Goal: Task Accomplishment & Management: Manage account settings

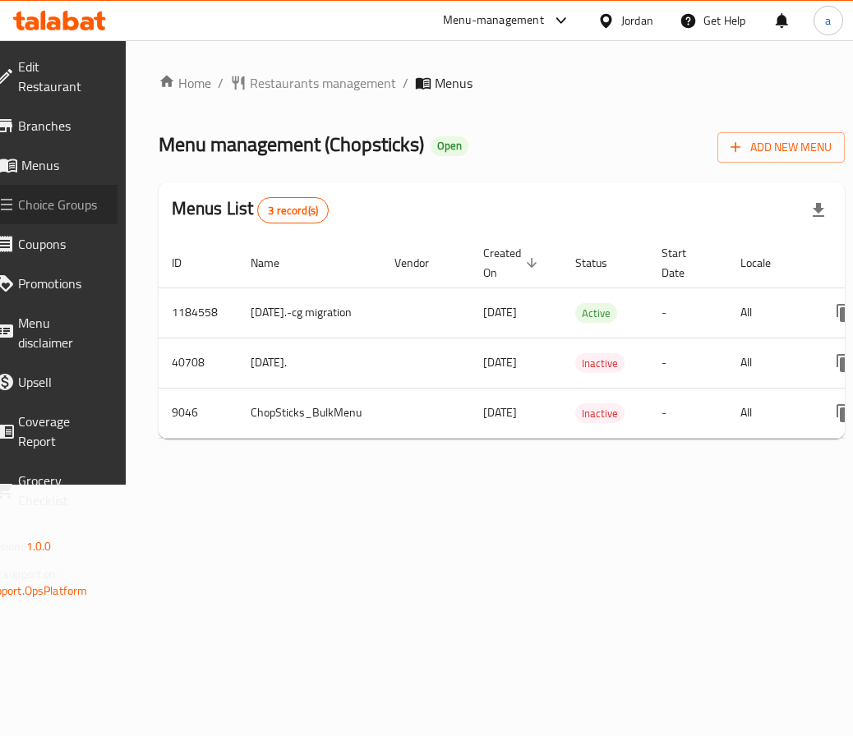
click at [79, 195] on span "Choice Groups" at bounding box center [61, 205] width 86 height 20
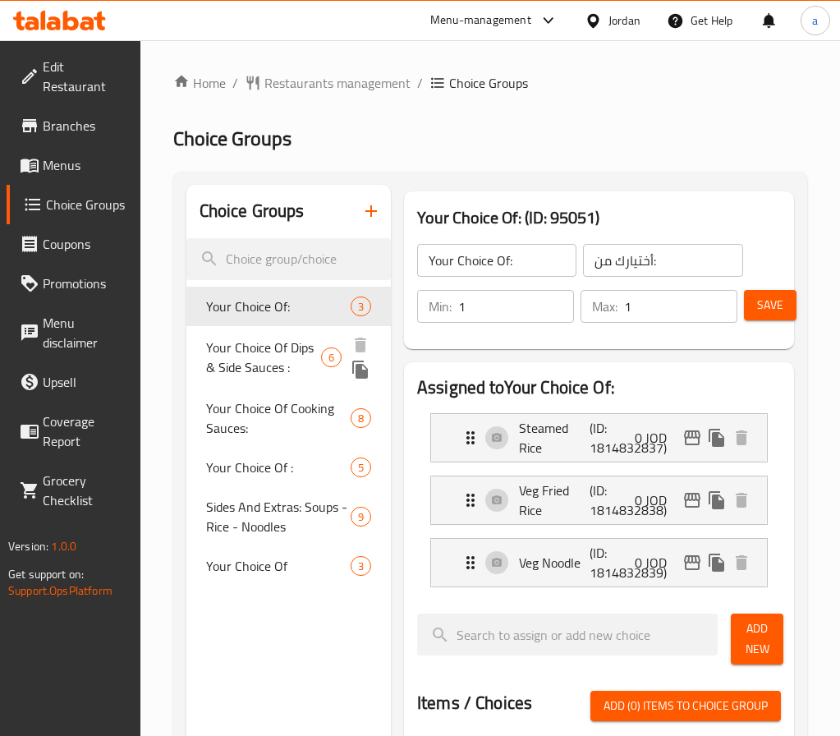
click at [259, 349] on span "Your Choice Of Dips & Side Sauces :" at bounding box center [264, 357] width 116 height 39
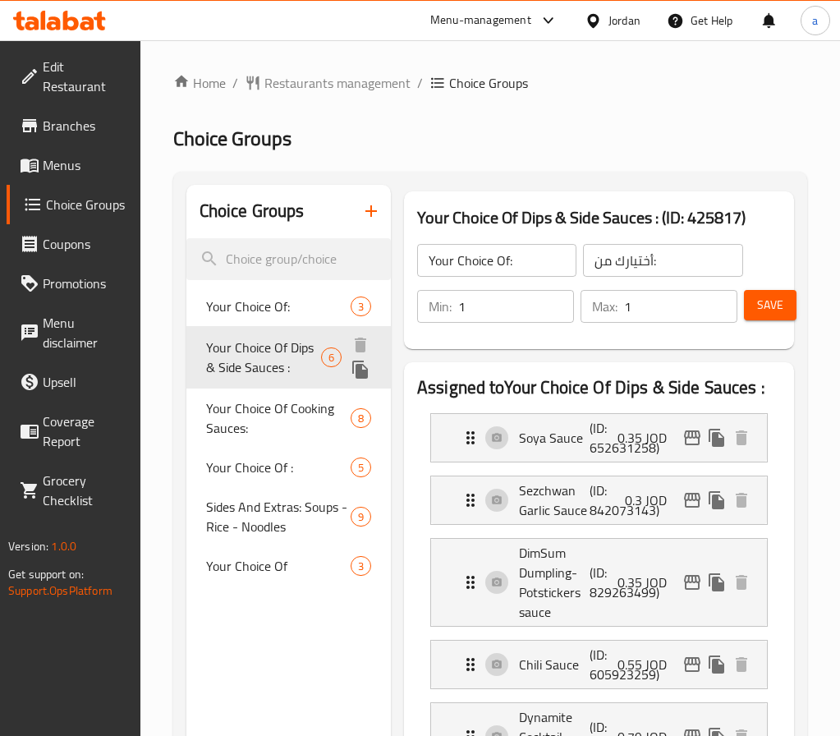
type input "Your Choice Of Dips & Side Sauces :"
type input "اختيارك من [DEMOGRAPHIC_DATA] والغموس:"
type input "0"
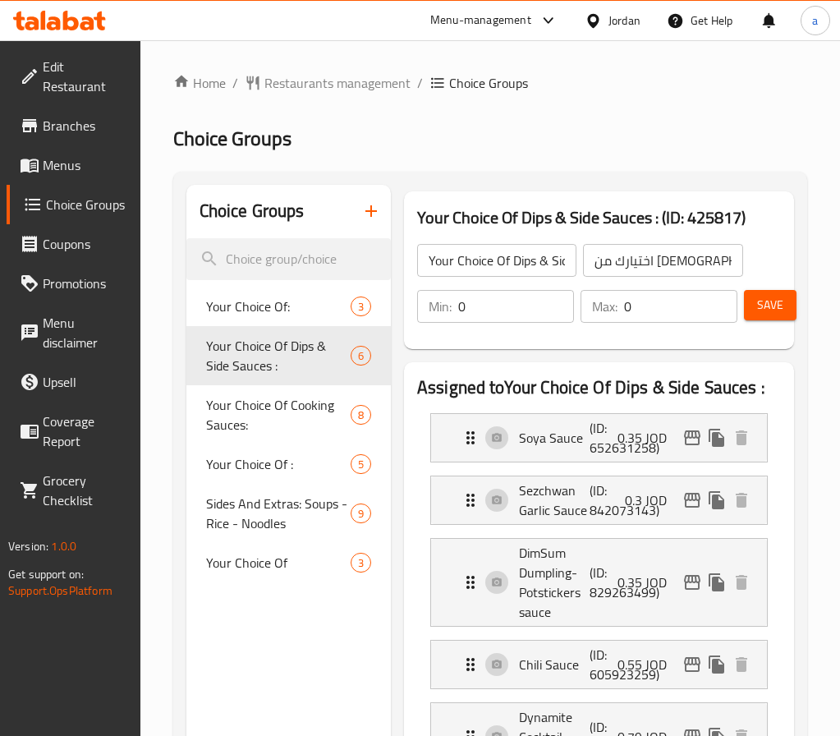
click at [424, 144] on h2 "Choice Groups" at bounding box center [490, 139] width 634 height 26
click at [470, 143] on h2 "Choice Groups" at bounding box center [490, 139] width 634 height 26
click at [287, 90] on span "Restaurants management" at bounding box center [338, 83] width 146 height 20
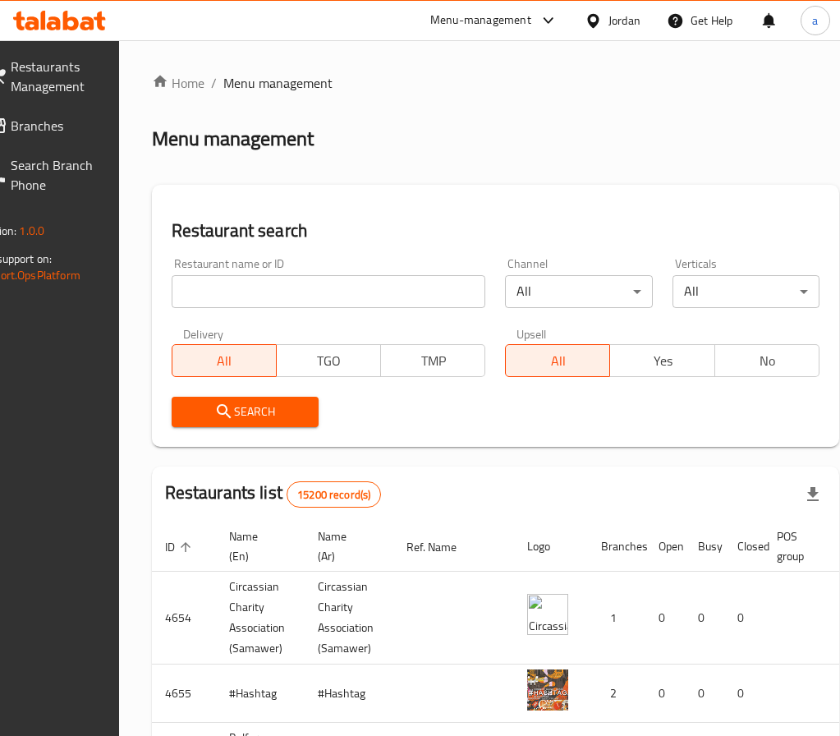
click at [59, 136] on span "Branches" at bounding box center [53, 126] width 85 height 20
